Goal: Communication & Community: Answer question/provide support

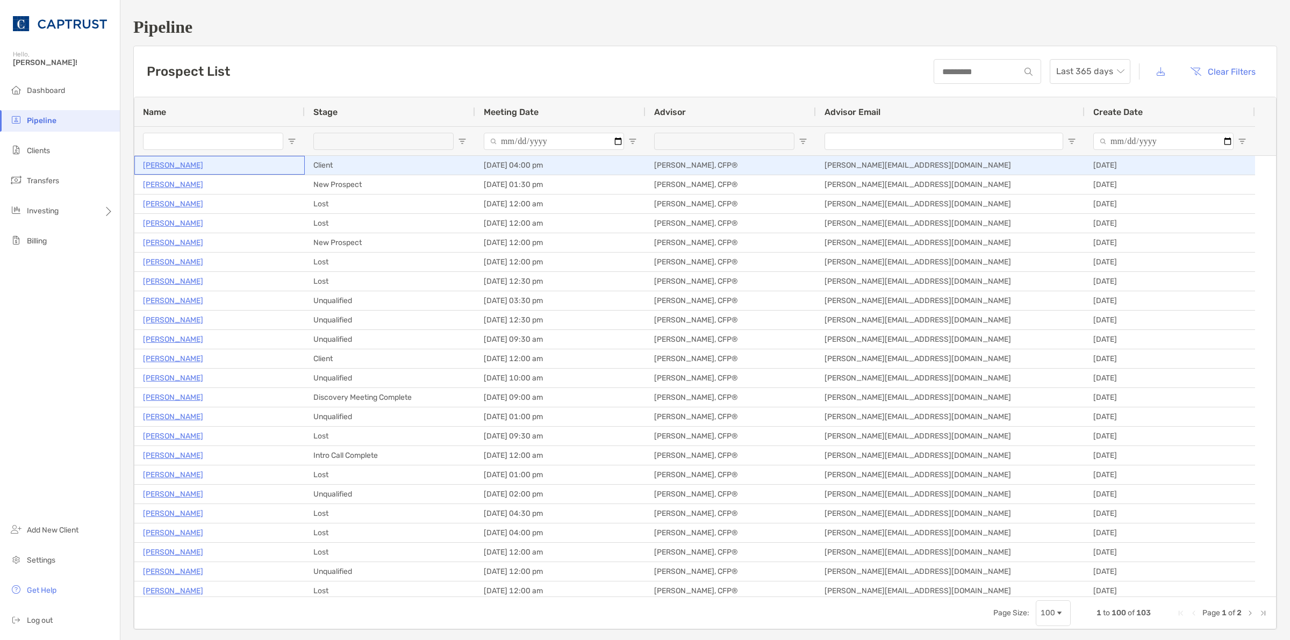
click at [165, 165] on p "[PERSON_NAME]" at bounding box center [173, 165] width 60 height 13
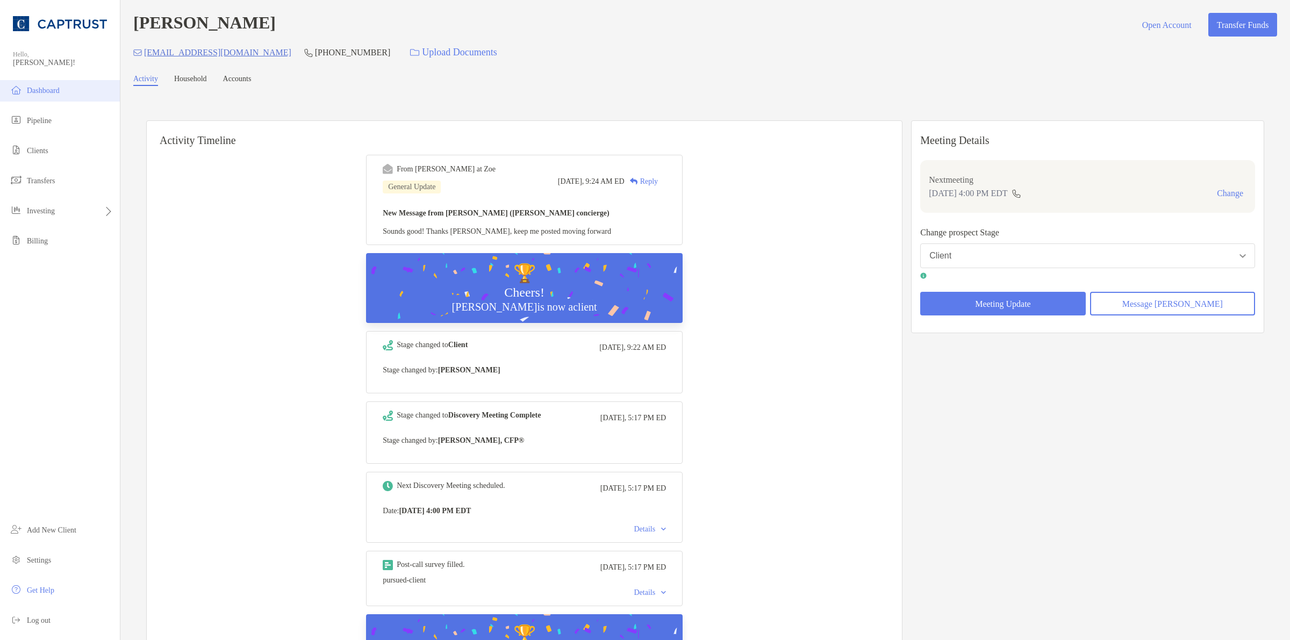
click at [31, 83] on li "Dashboard" at bounding box center [60, 91] width 120 height 22
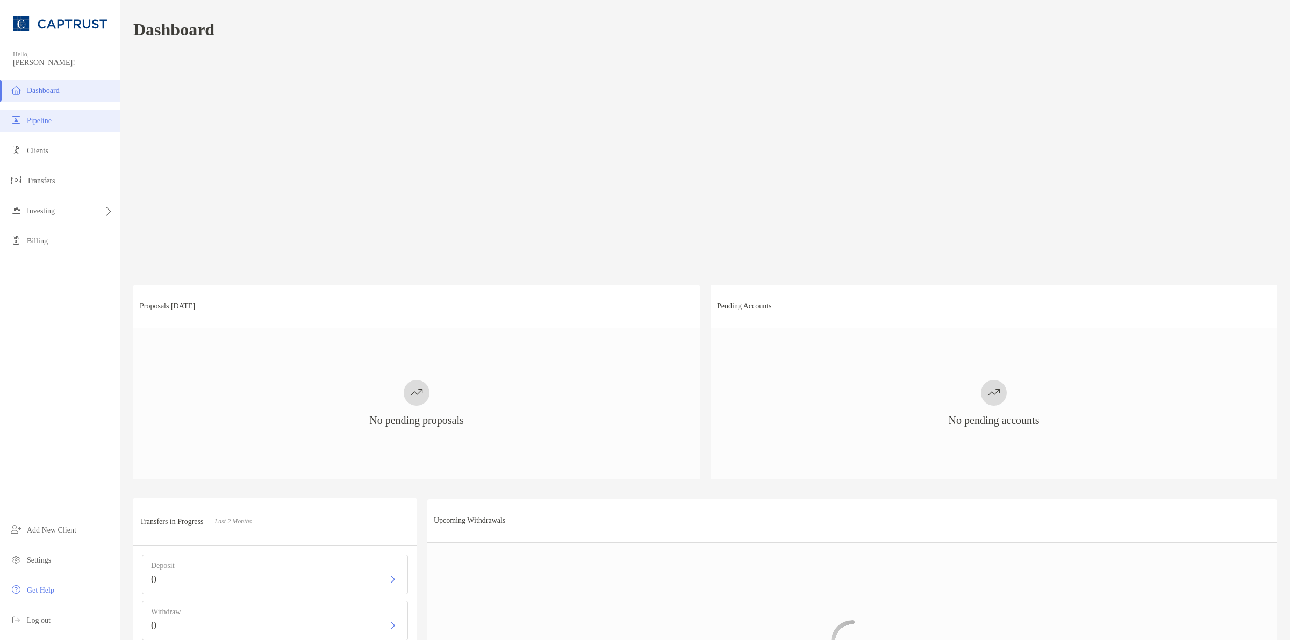
click at [40, 117] on span "Pipeline" at bounding box center [39, 121] width 25 height 8
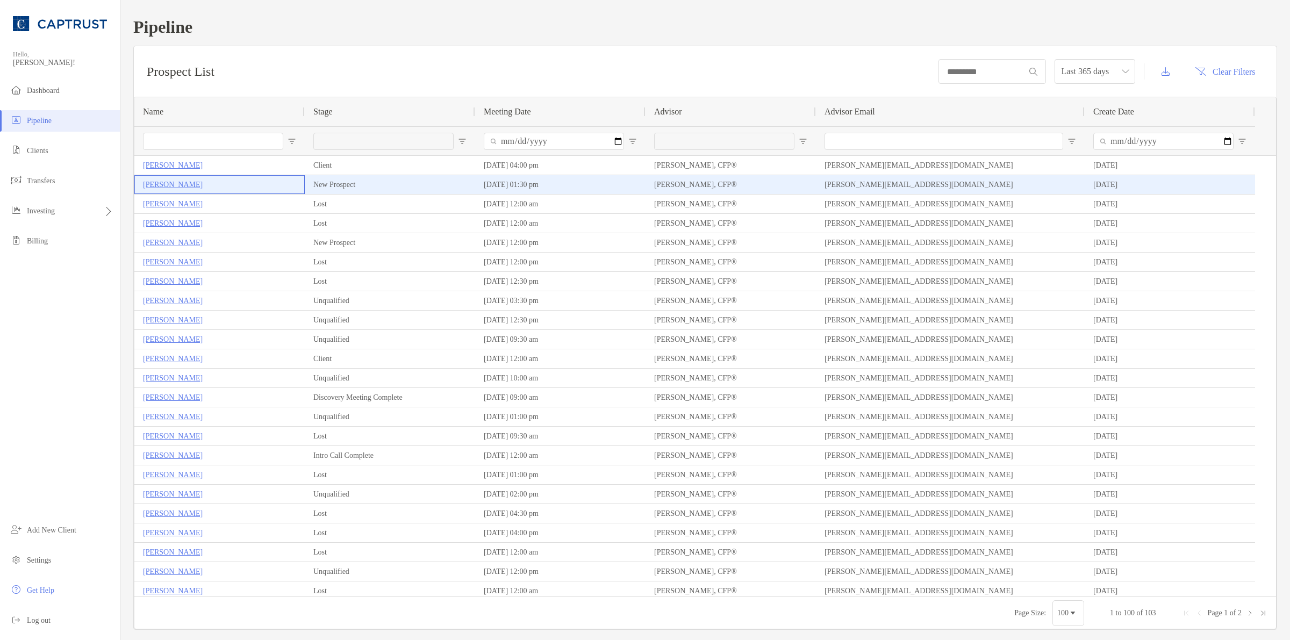
click at [160, 186] on p "Marty Stern" at bounding box center [173, 184] width 60 height 13
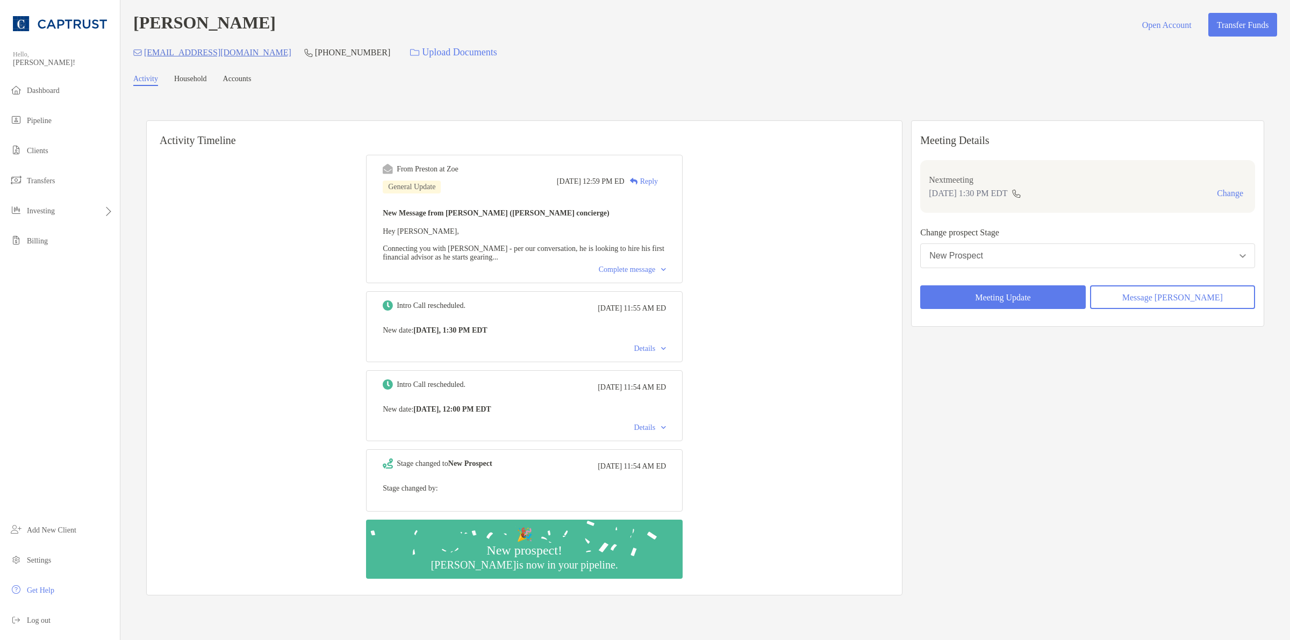
click at [666, 266] on div "Complete message" at bounding box center [632, 270] width 67 height 9
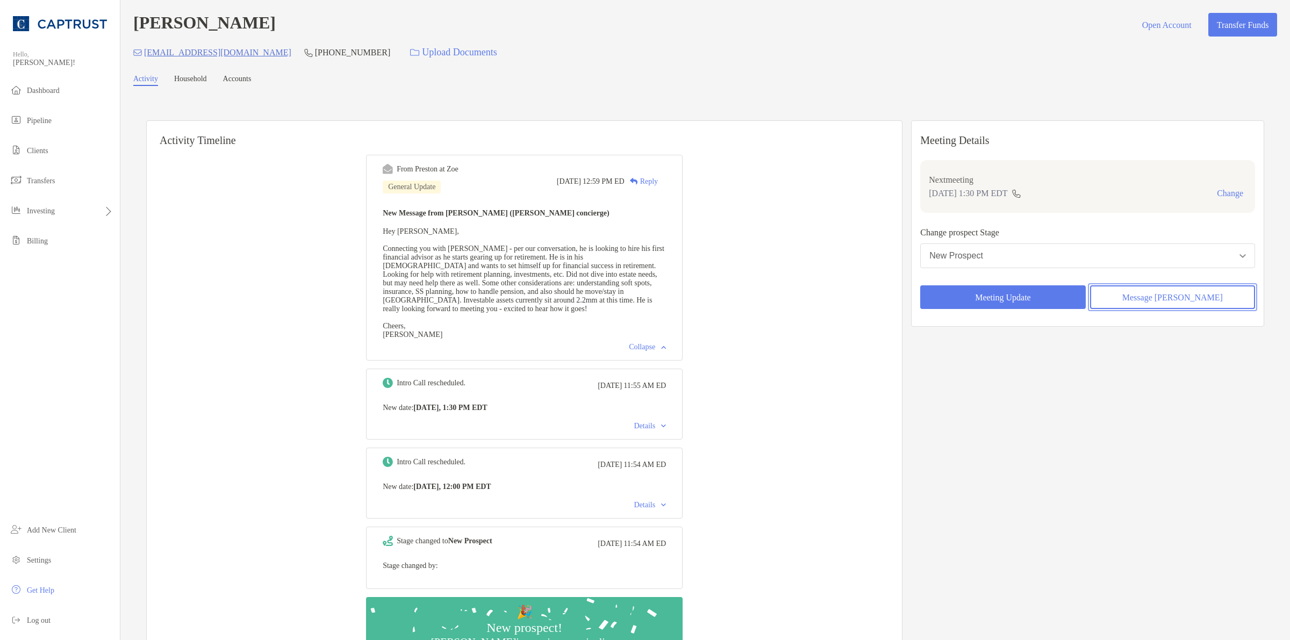
click at [1198, 306] on button "Message [PERSON_NAME]" at bounding box center [1172, 298] width 165 height 24
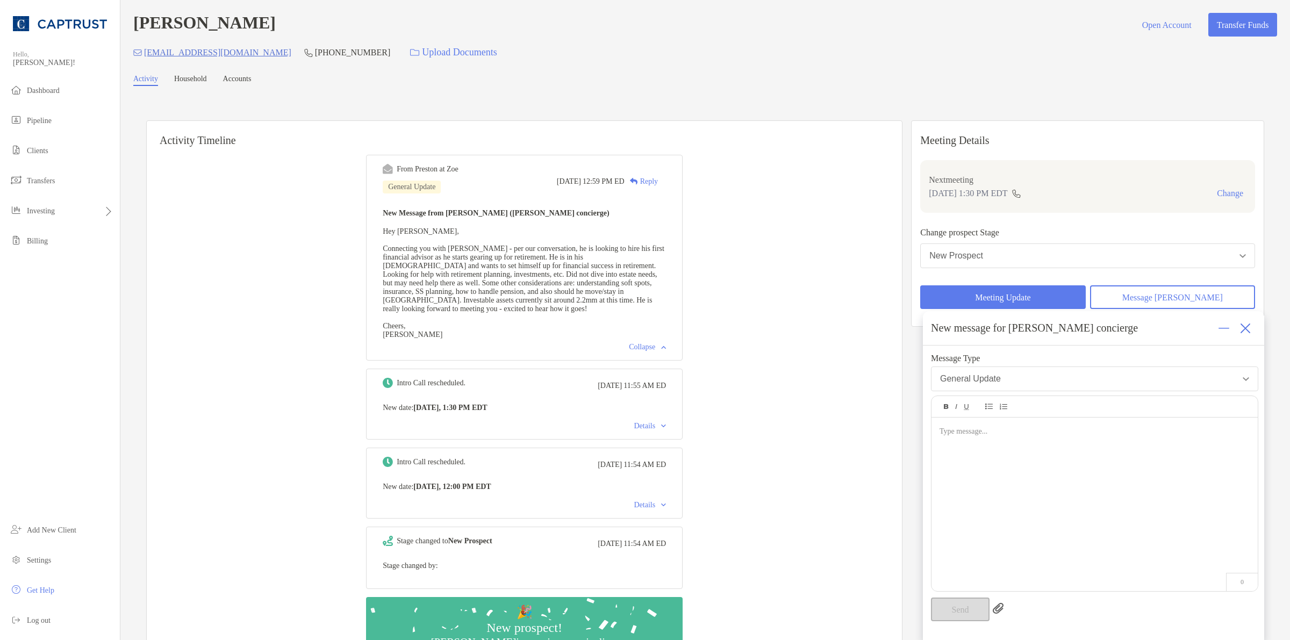
click at [1097, 468] on div at bounding box center [1095, 499] width 326 height 163
click at [964, 607] on button "Send" at bounding box center [960, 610] width 59 height 24
